Goal: Check status

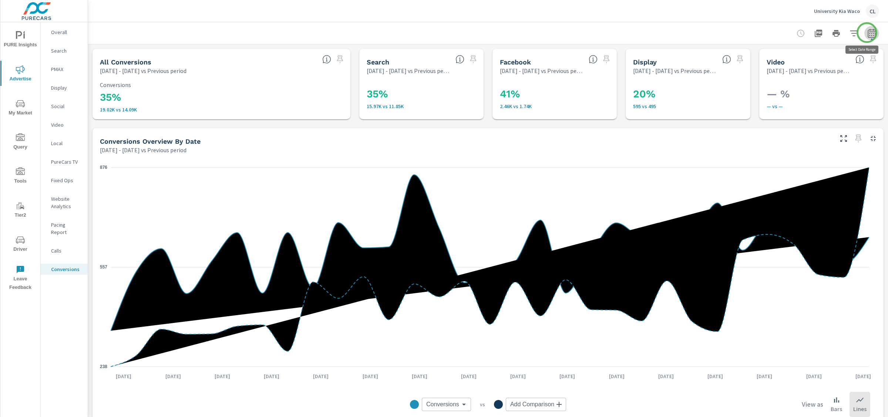
click at [767, 33] on icon "button" at bounding box center [871, 33] width 9 height 9
select select "Previous period"
click at [767, 64] on select "Custom [DATE] Last week Last 7 days Last 14 days Last 30 days Last 45 days Last…" at bounding box center [805, 64] width 80 height 15
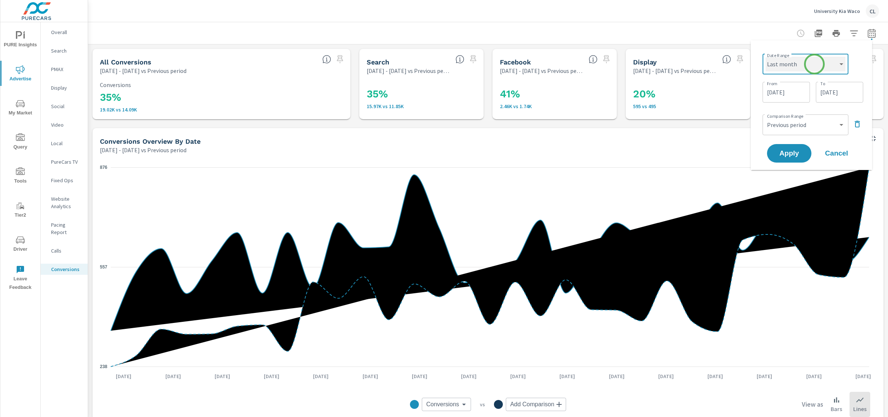
click at [765, 57] on select "Custom [DATE] Last week Last 7 days Last 14 days Last 30 days Last 45 days Last…" at bounding box center [805, 64] width 80 height 15
select select "Last month"
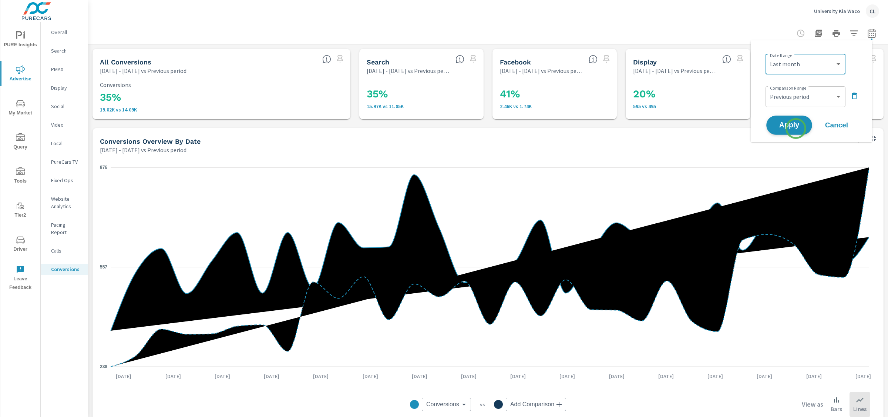
click at [767, 128] on span "Apply" at bounding box center [789, 125] width 30 height 7
